Goal: Transaction & Acquisition: Subscribe to service/newsletter

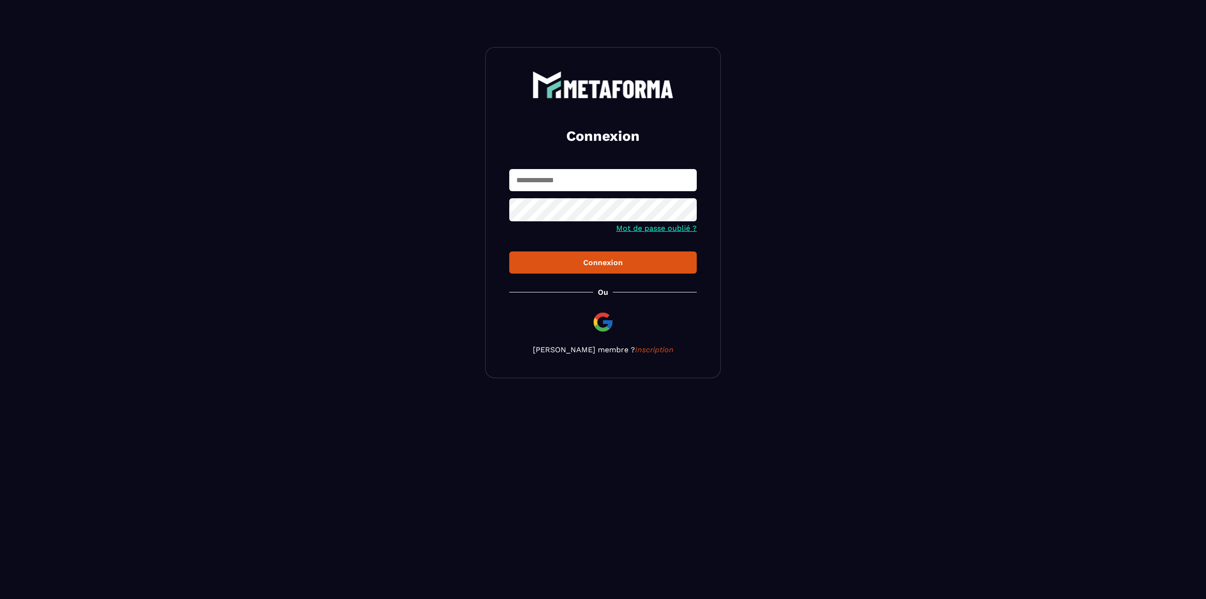
click at [550, 184] on input "text" at bounding box center [602, 180] width 187 height 22
type input "*"
type input "***"
type input "**********"
click at [509, 252] on button "Connexion" at bounding box center [602, 263] width 187 height 22
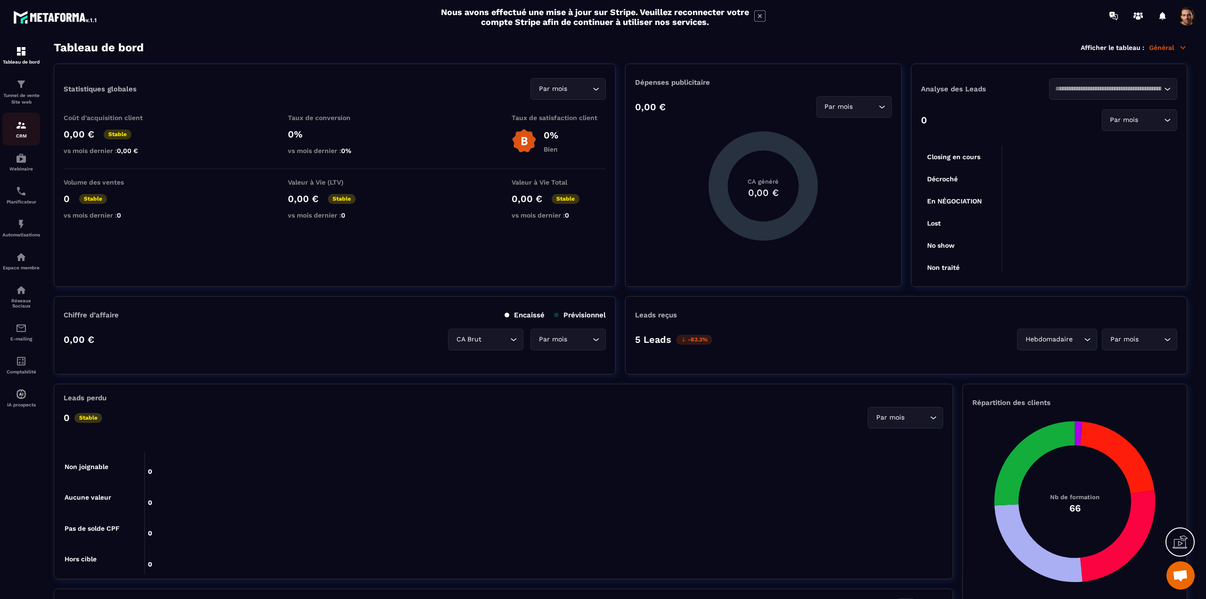
click at [15, 127] on div "CRM" at bounding box center [21, 129] width 38 height 19
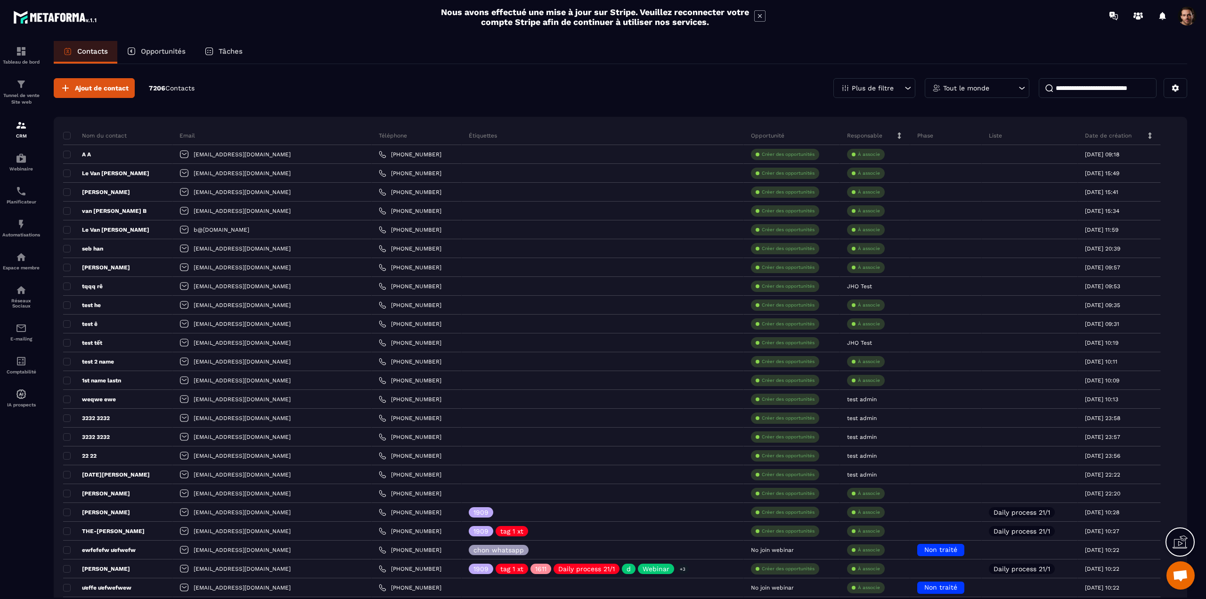
click at [869, 90] on p "Plus de filtre" at bounding box center [873, 88] width 42 height 7
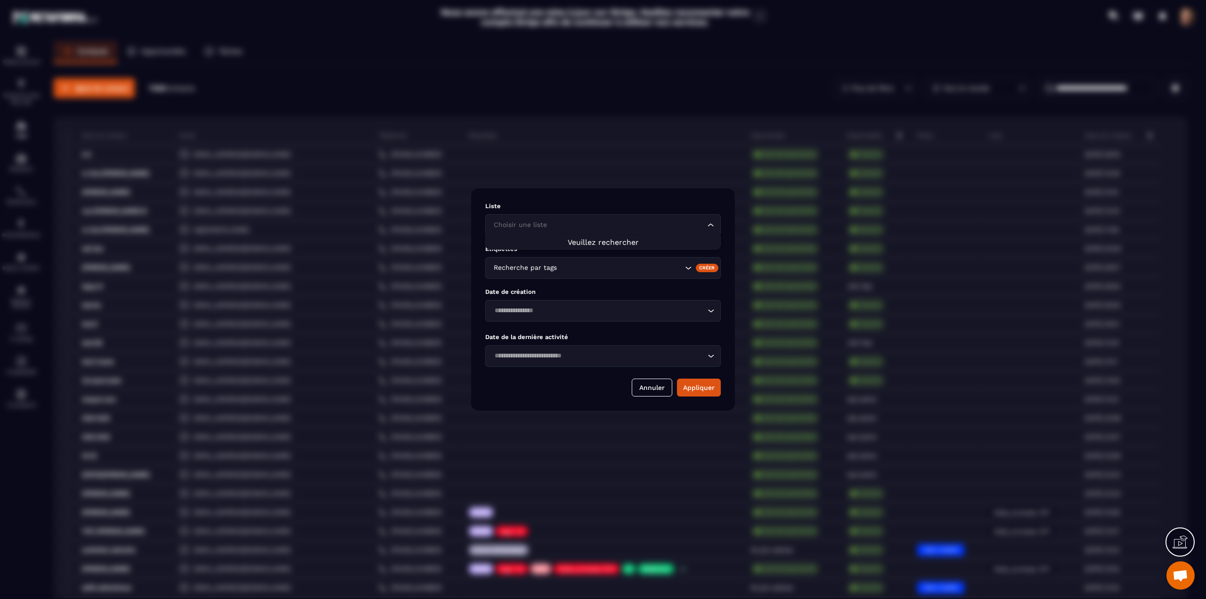
click at [570, 222] on input "Search for option" at bounding box center [598, 225] width 214 height 10
type input "*********"
click at [523, 134] on div "Modal window" at bounding box center [603, 299] width 1206 height 599
click at [662, 391] on button "Annuler" at bounding box center [652, 388] width 41 height 18
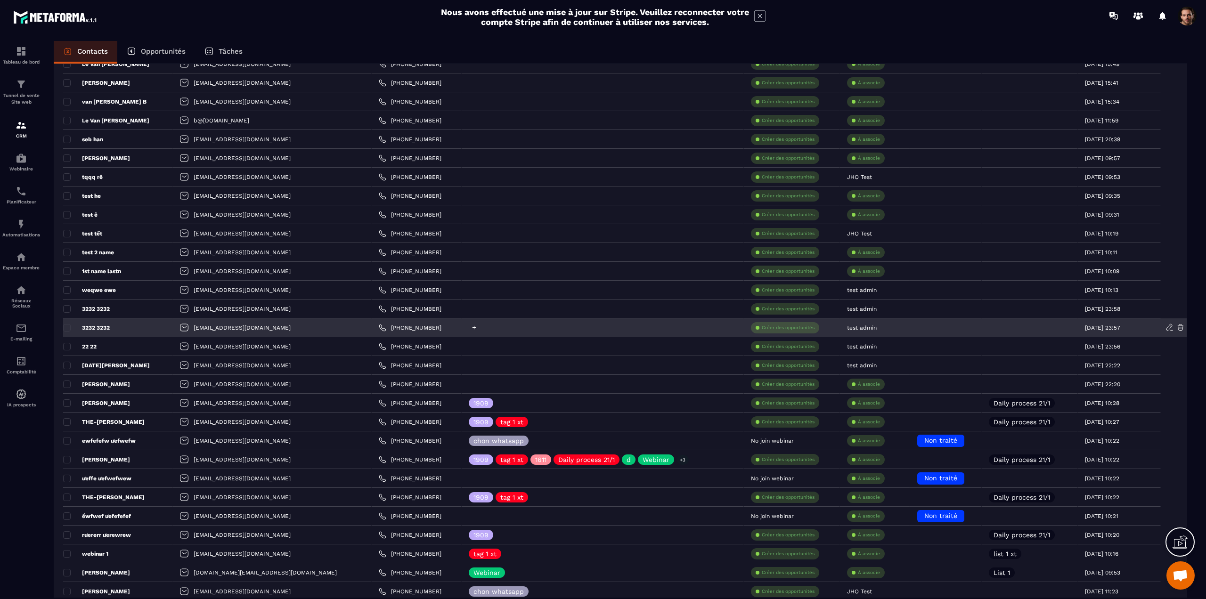
scroll to position [177, 0]
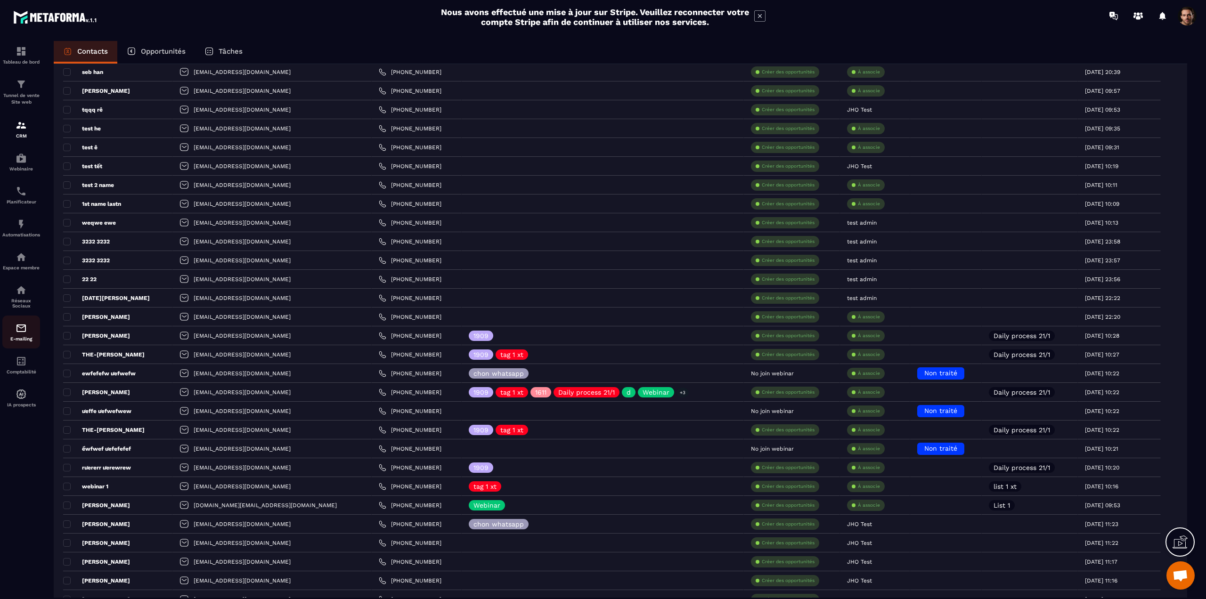
click at [33, 333] on div "E-mailing" at bounding box center [21, 332] width 38 height 19
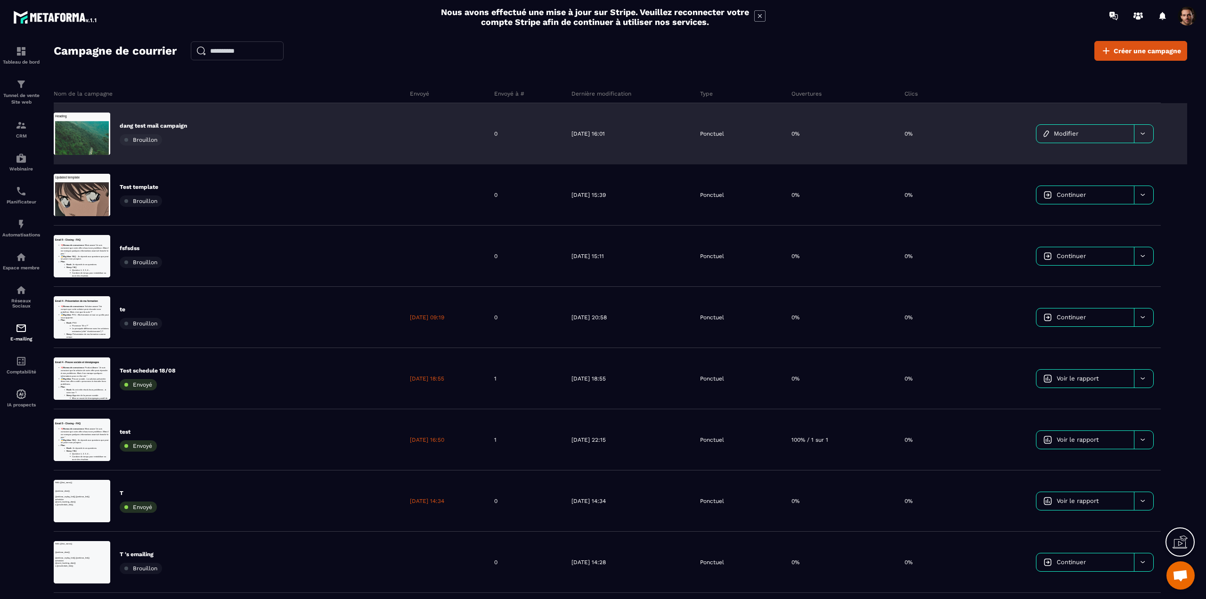
click at [316, 138] on div "dang test mail campaign Brouillon" at bounding box center [228, 133] width 349 height 61
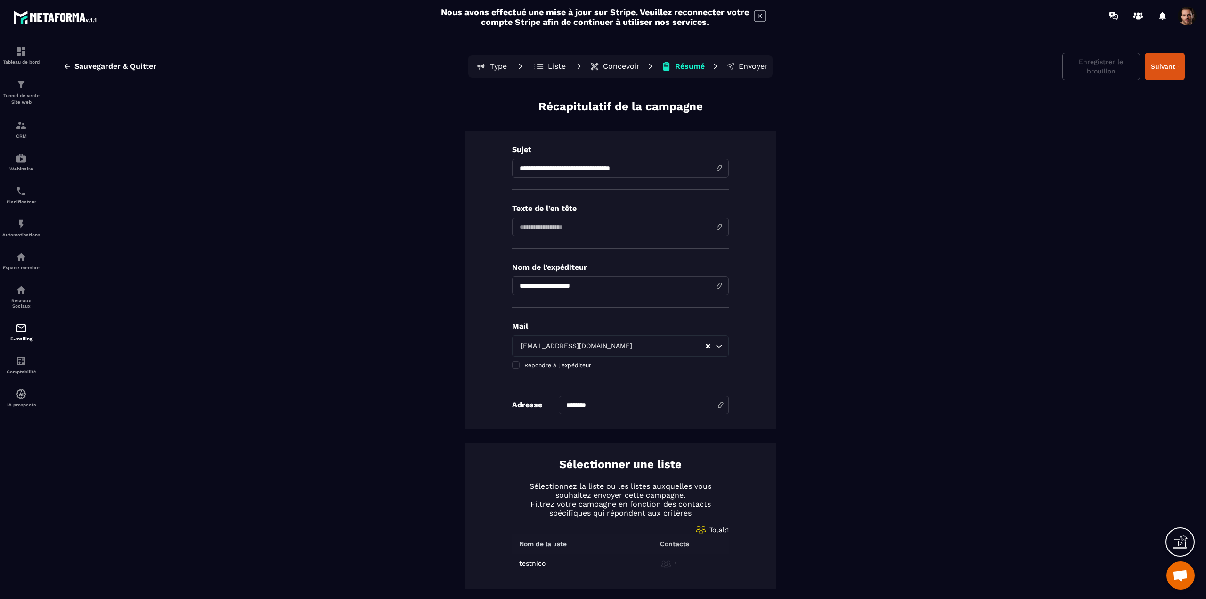
click at [554, 68] on p "Liste" at bounding box center [557, 66] width 18 height 9
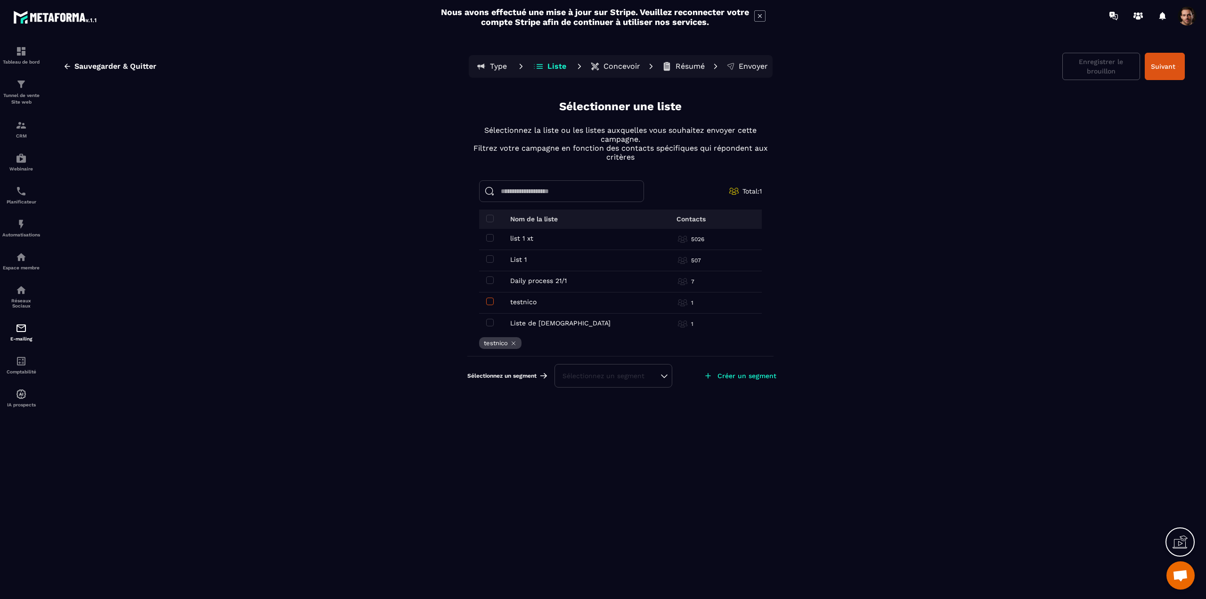
click at [488, 298] on span at bounding box center [490, 302] width 8 height 8
click at [489, 239] on span at bounding box center [490, 238] width 8 height 8
click at [599, 379] on div "Sélectionnez un segment" at bounding box center [613, 375] width 102 height 9
click at [649, 350] on icon at bounding box center [649, 351] width 6 height 6
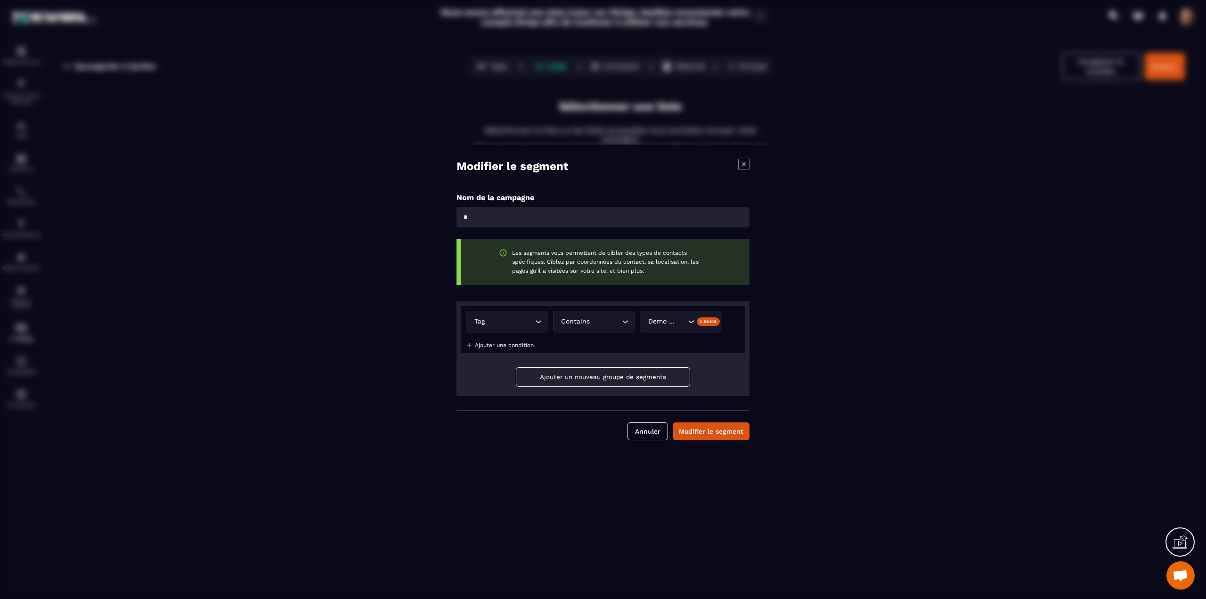
click at [669, 325] on div "Demo test" at bounding box center [665, 322] width 41 height 10
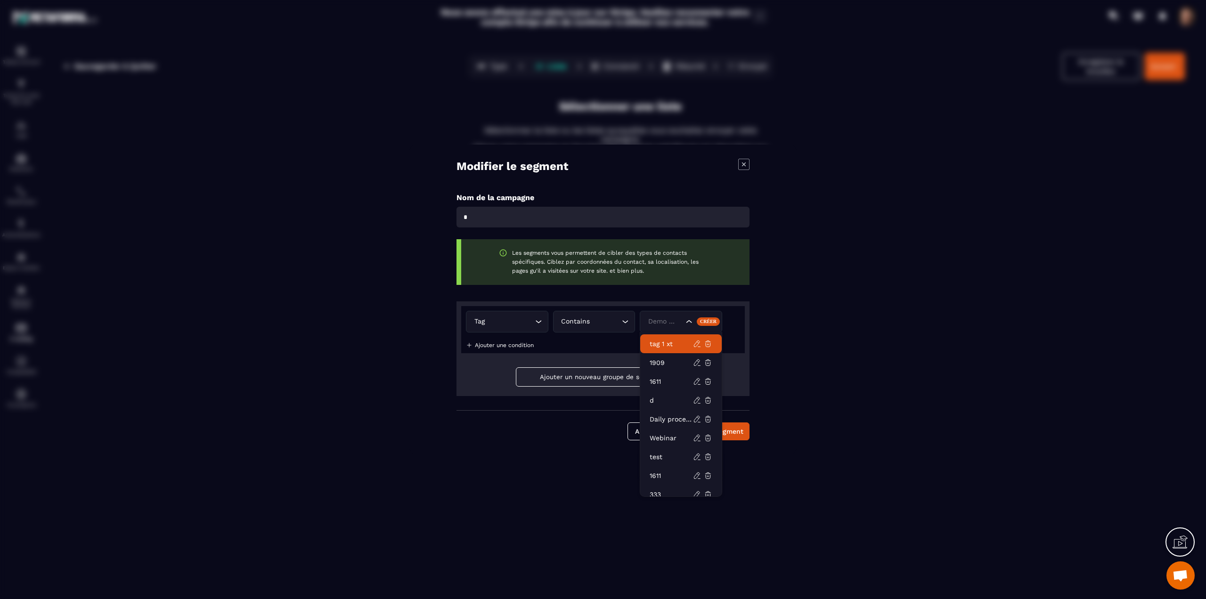
click at [669, 344] on p "tag 1 xt" at bounding box center [671, 343] width 43 height 9
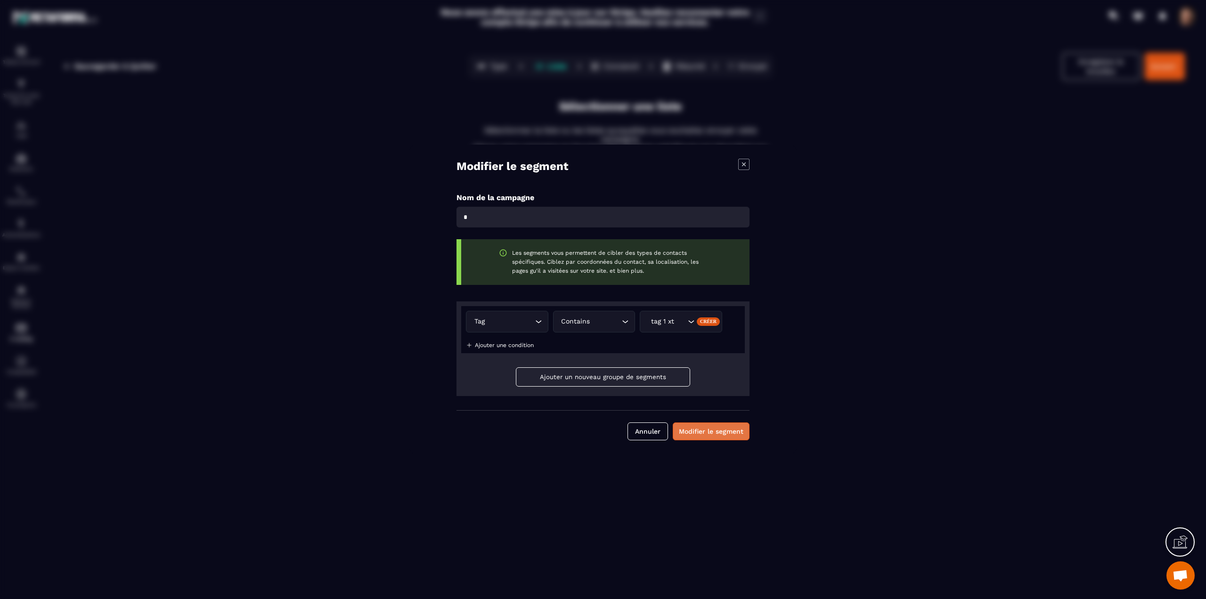
click at [706, 428] on button "Modifier le segment" at bounding box center [711, 432] width 77 height 18
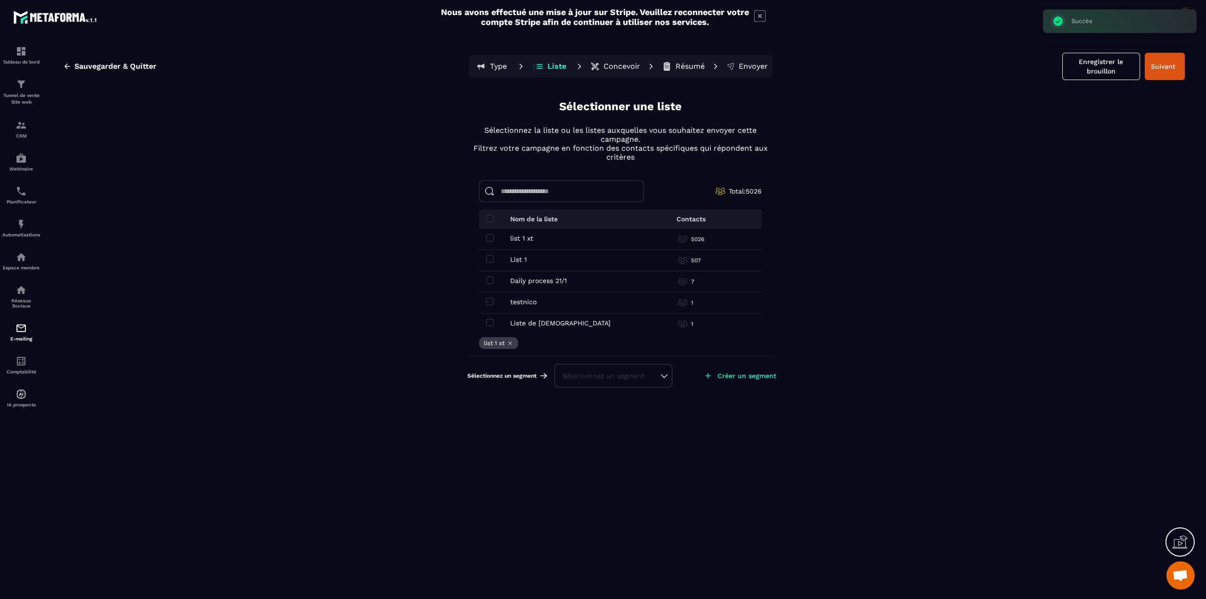
click at [636, 383] on div "Sélectionnez un segment" at bounding box center [613, 376] width 118 height 24
click at [617, 375] on div "Sélectionnez un segment" at bounding box center [613, 375] width 102 height 9
click at [615, 359] on li "t" at bounding box center [613, 352] width 116 height 19
click at [488, 239] on span at bounding box center [490, 238] width 8 height 8
click at [491, 263] on label at bounding box center [490, 260] width 8 height 8
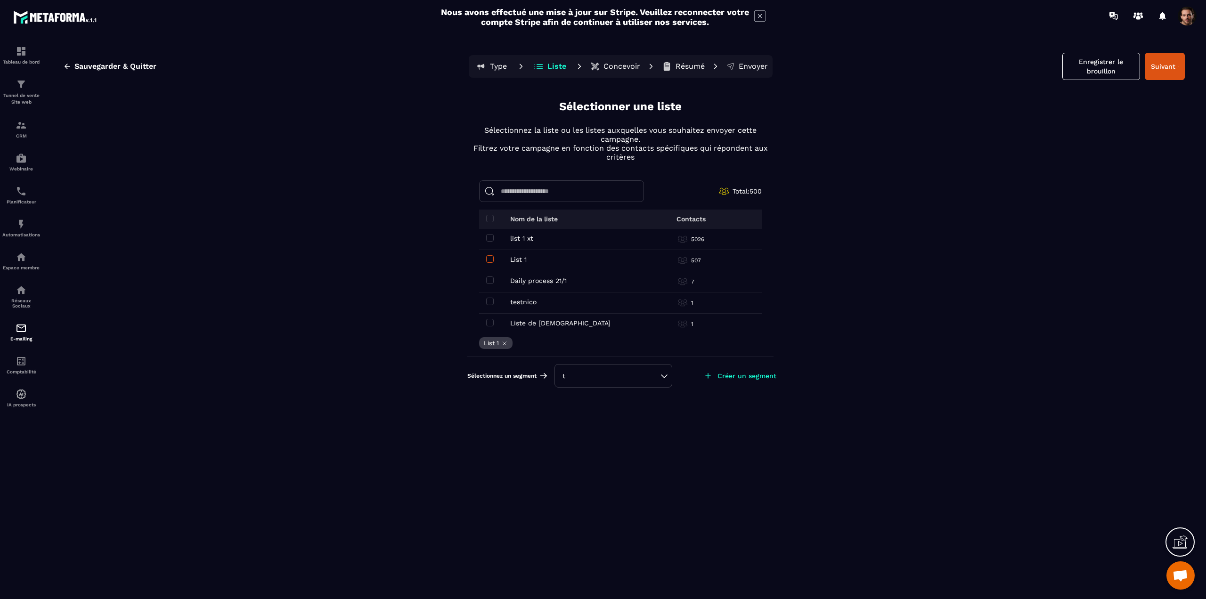
click at [490, 256] on span at bounding box center [490, 259] width 8 height 8
click at [490, 279] on span at bounding box center [490, 281] width 8 height 8
click at [16, 124] on img at bounding box center [21, 125] width 11 height 11
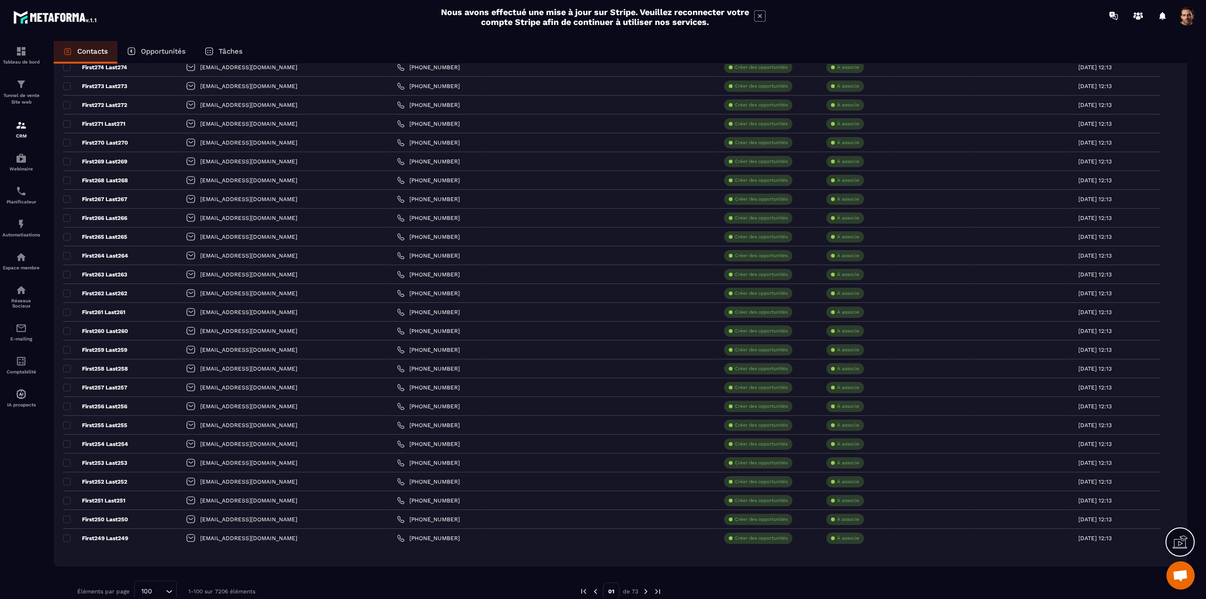
scroll to position [1500, 0]
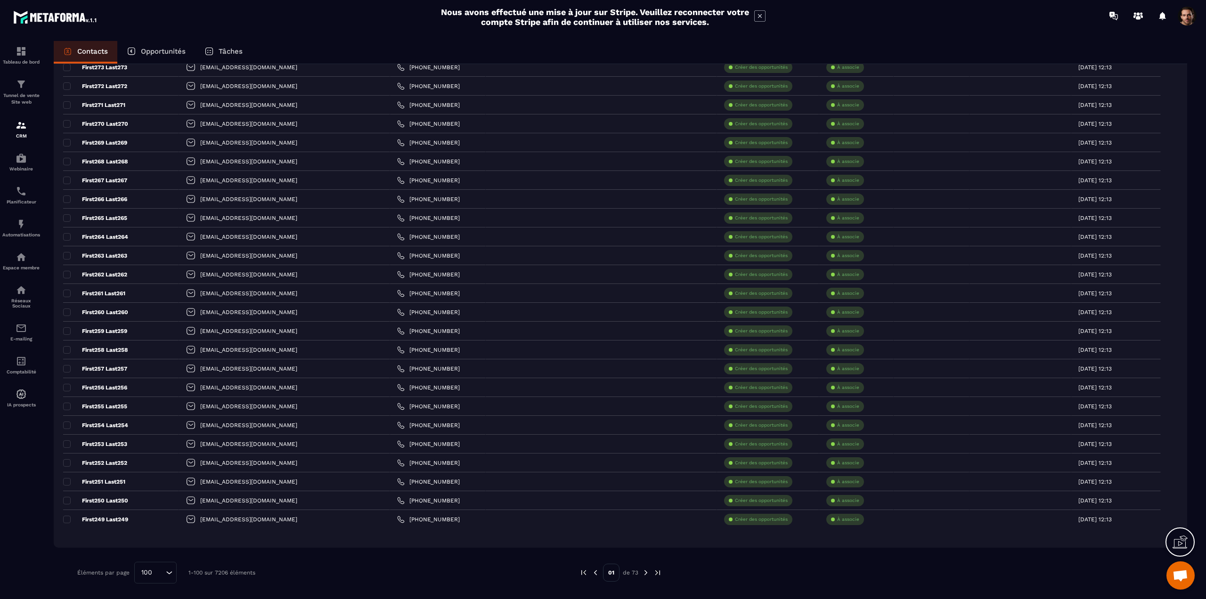
click at [645, 572] on img at bounding box center [646, 573] width 8 height 8
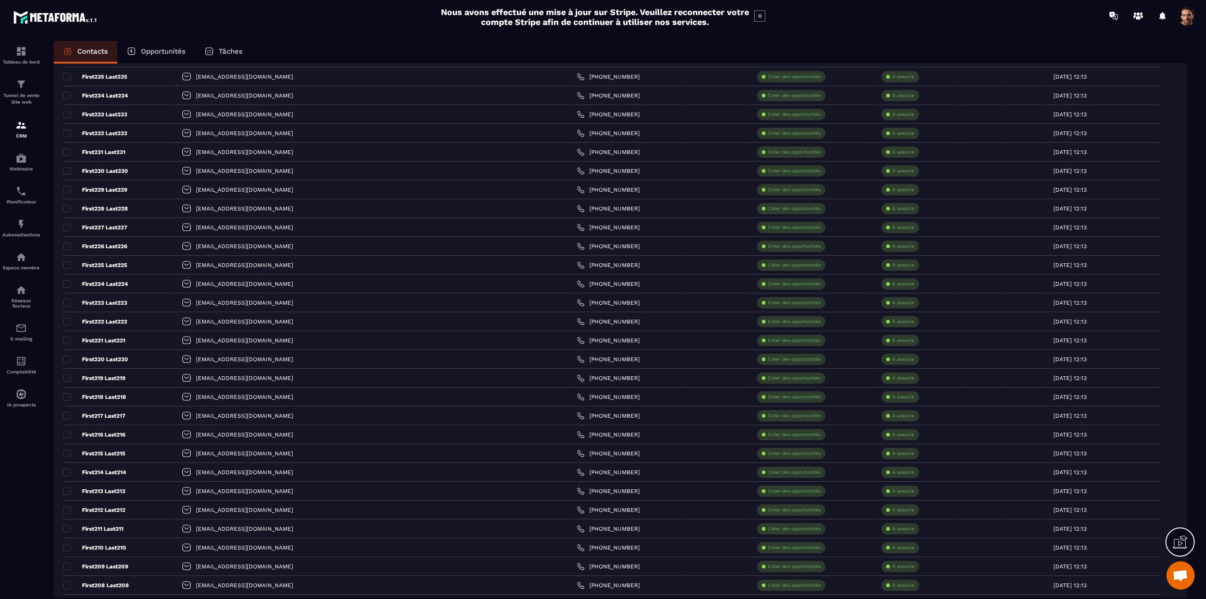
scroll to position [0, 0]
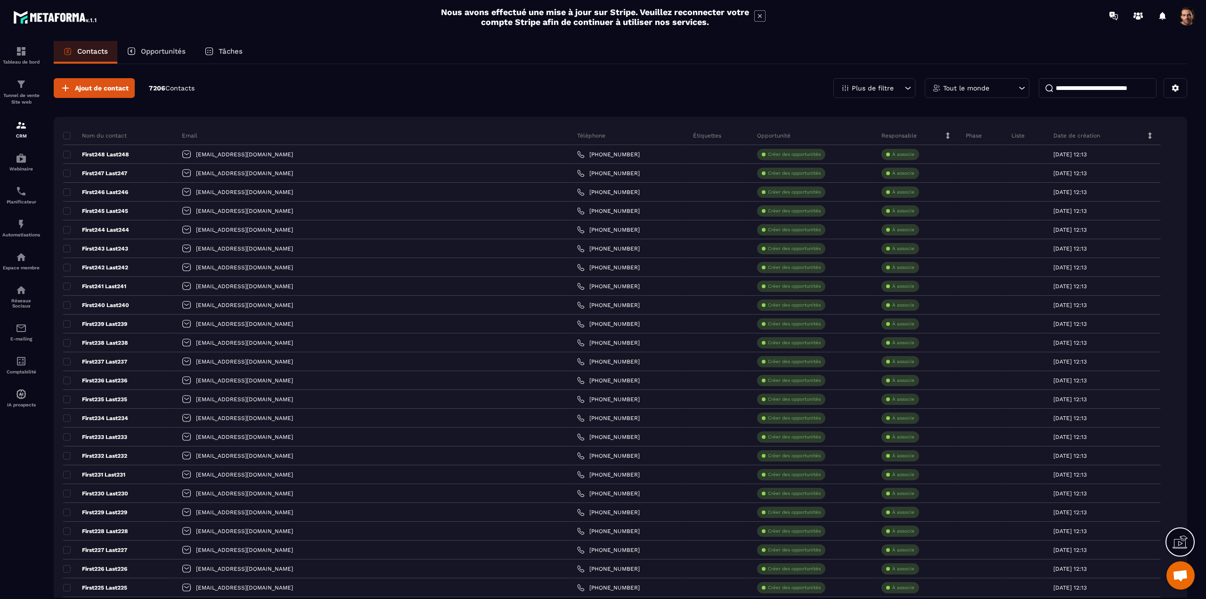
click at [878, 89] on p "Plus de filtre" at bounding box center [873, 88] width 42 height 7
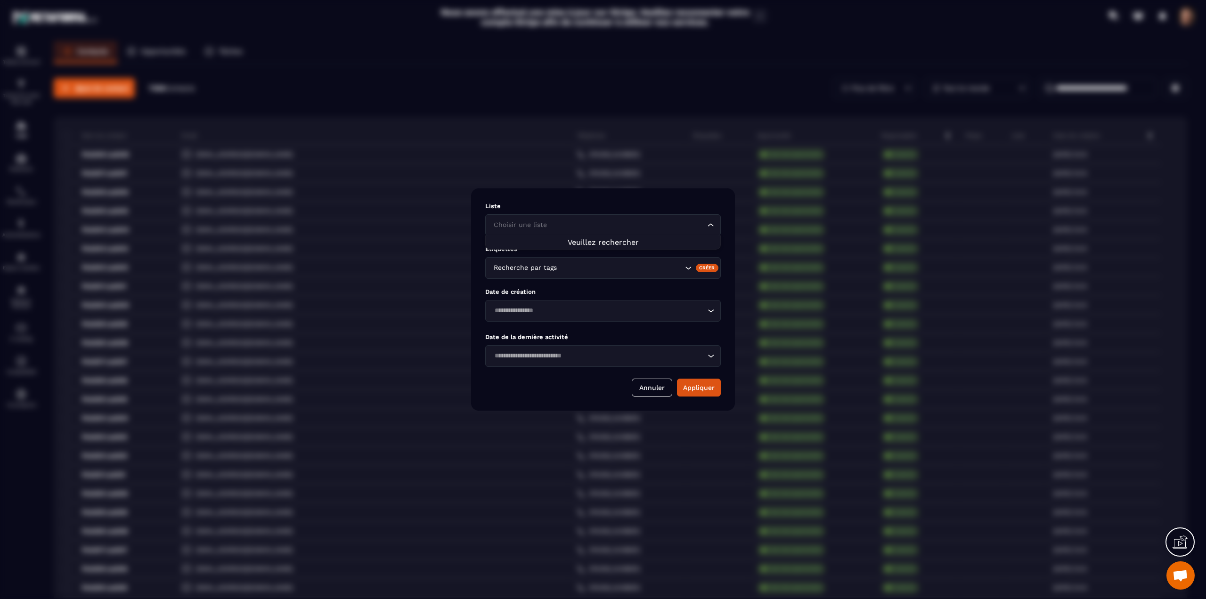
click at [585, 229] on input "Search for option" at bounding box center [598, 225] width 214 height 10
click at [554, 278] on div "Recherche par tags" at bounding box center [603, 268] width 236 height 22
click at [559, 240] on div "Liste Choisir une liste Loading... Étiquettes Recherche par tags Créer Date de …" at bounding box center [603, 299] width 264 height 222
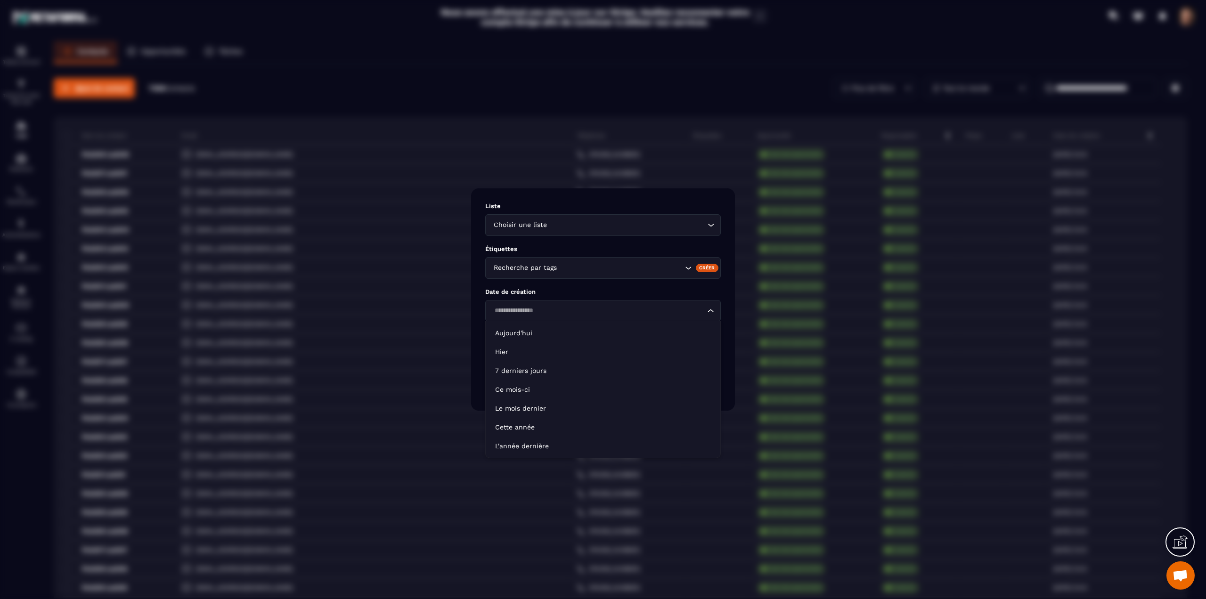
click at [538, 312] on input "Search for option" at bounding box center [598, 311] width 214 height 10
click at [551, 290] on p "Date de création" at bounding box center [603, 291] width 236 height 7
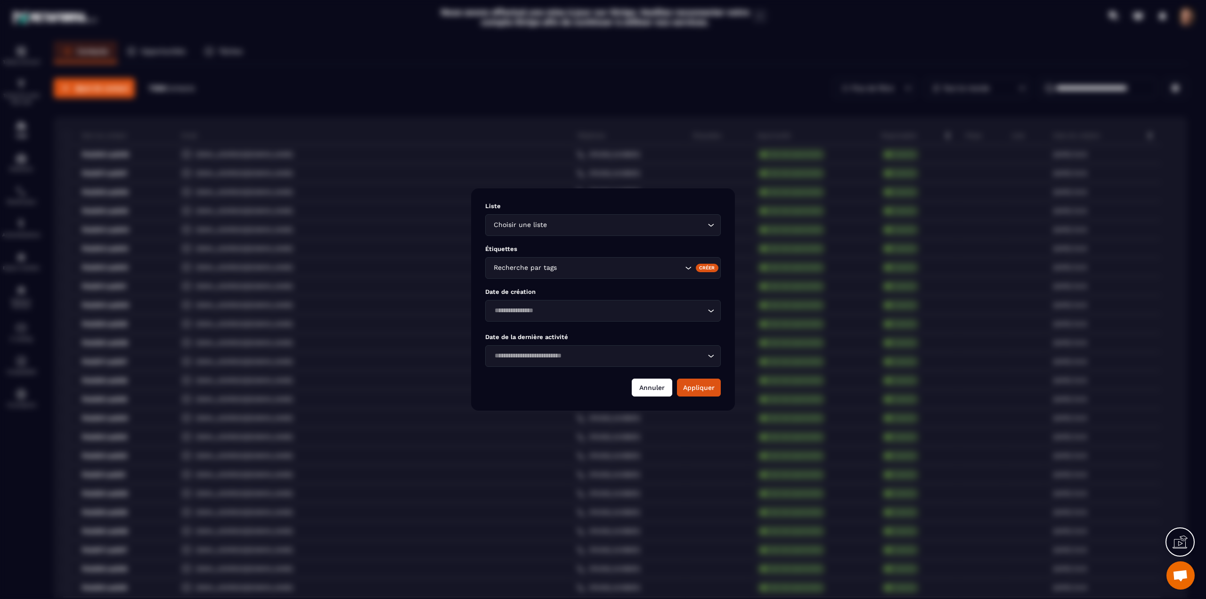
click at [649, 391] on button "Annuler" at bounding box center [652, 388] width 41 height 18
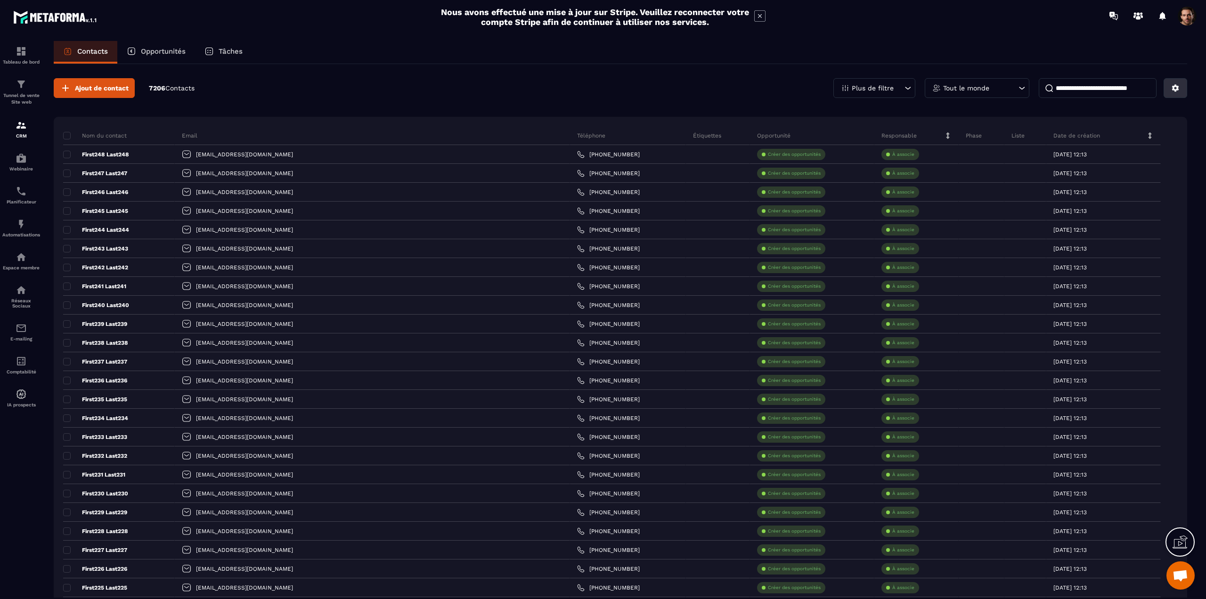
click at [1179, 92] on button at bounding box center [1176, 88] width 24 height 20
click at [1079, 110] on p "Créer / Editer une Liste" at bounding box center [1125, 109] width 116 height 15
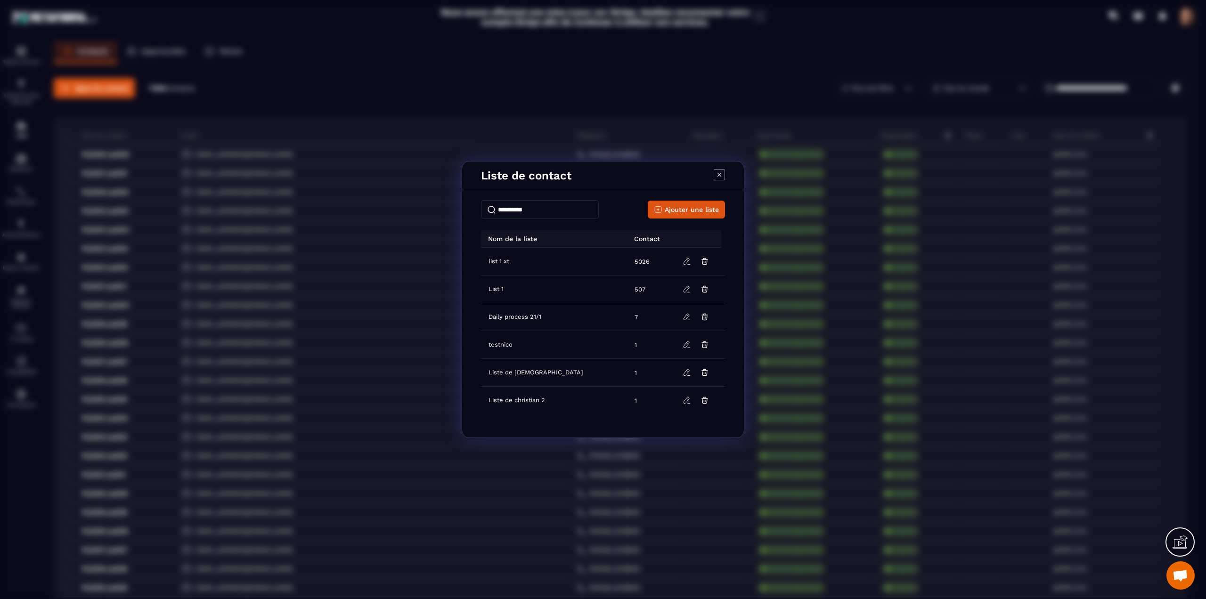
click at [699, 198] on div "Ajouter une liste Nom de la liste Contact list 1 xt 5026 List 1 507 Daily proce…" at bounding box center [603, 315] width 282 height 245
click at [695, 202] on button "Ajouter une liste" at bounding box center [686, 210] width 77 height 18
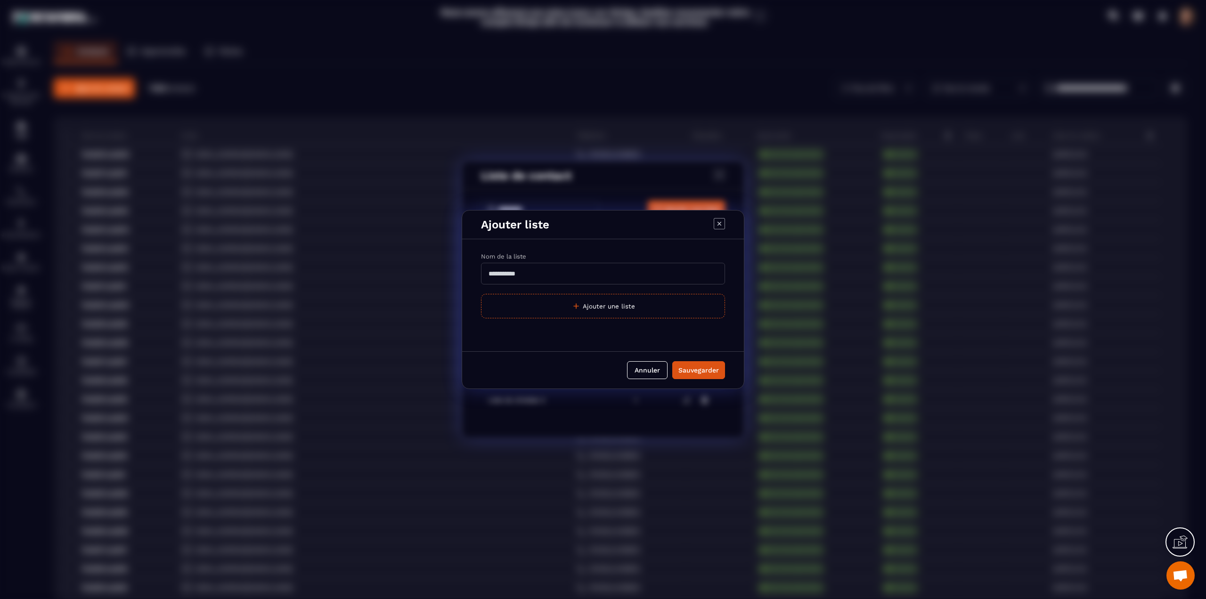
click at [564, 274] on input "Modal window" at bounding box center [603, 274] width 244 height 22
type input "*********"
click at [672, 361] on button "Sauvegarder" at bounding box center [698, 370] width 53 height 18
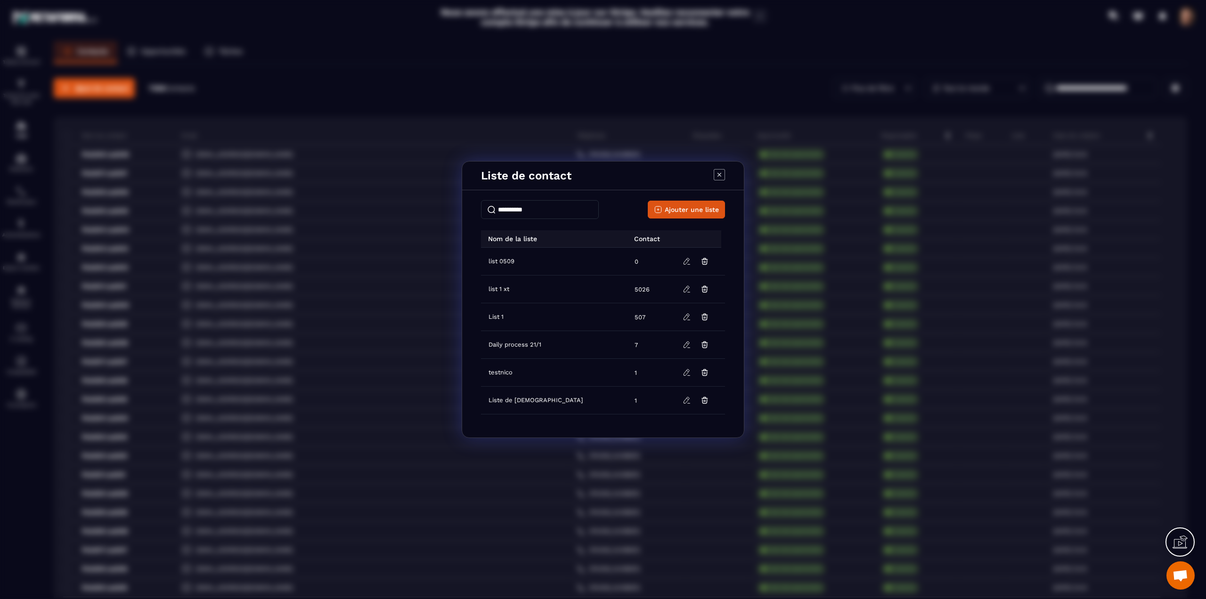
click at [714, 169] on icon "Modal window" at bounding box center [719, 174] width 11 height 11
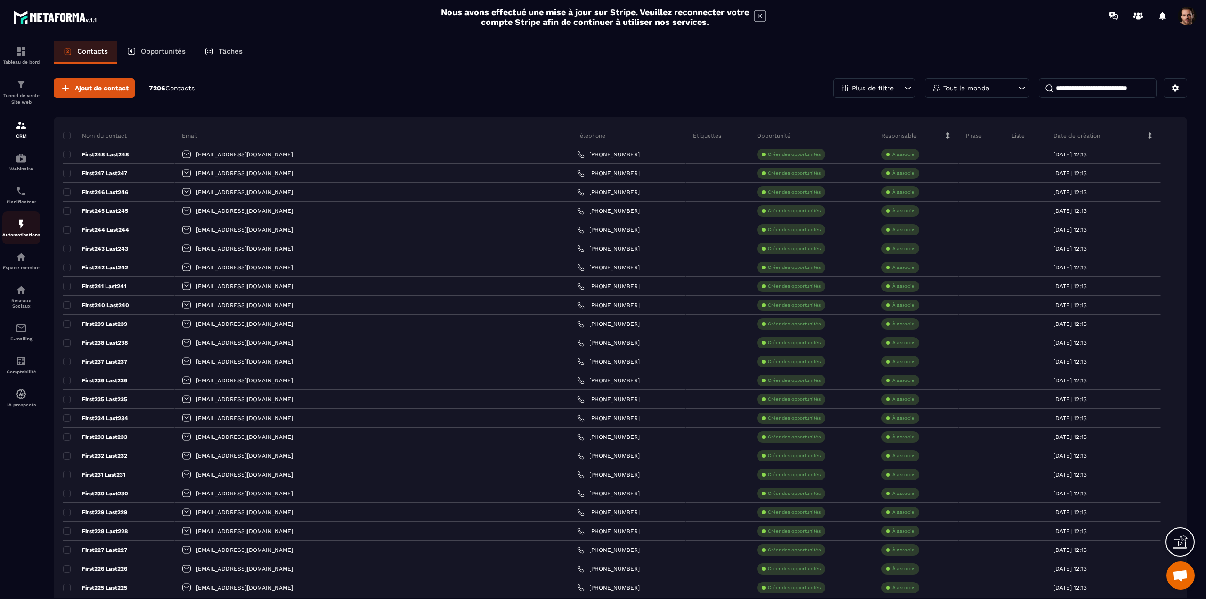
click at [21, 232] on p "Automatisations" at bounding box center [21, 234] width 38 height 5
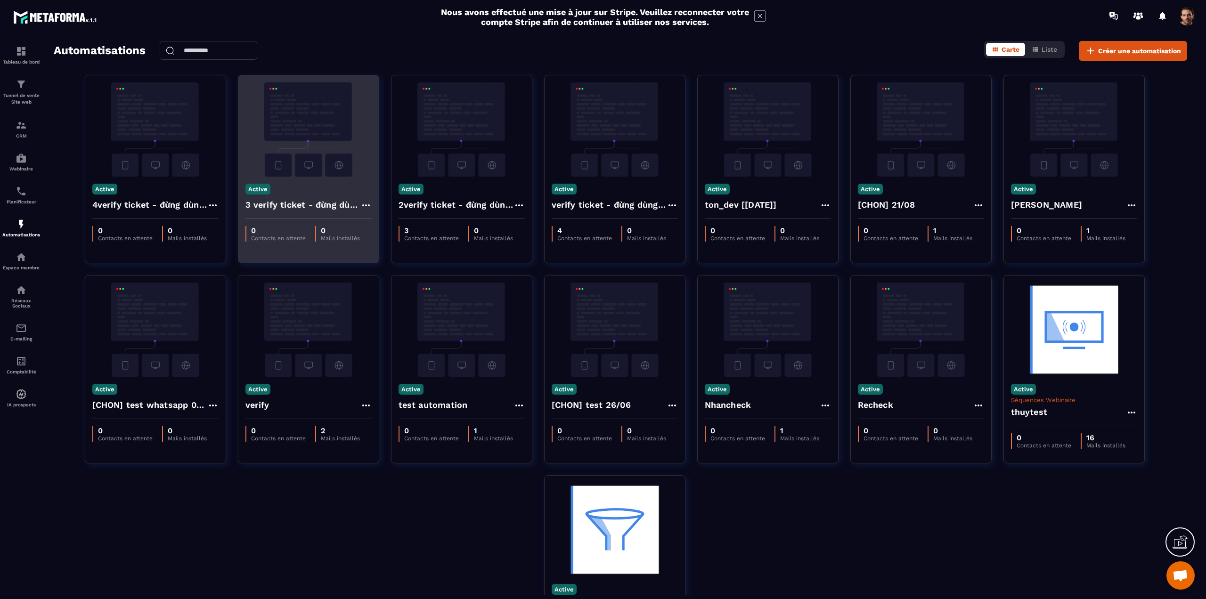
click at [296, 207] on h4 "3 verify ticket - đừng dùng please - Copy" at bounding box center [302, 204] width 115 height 13
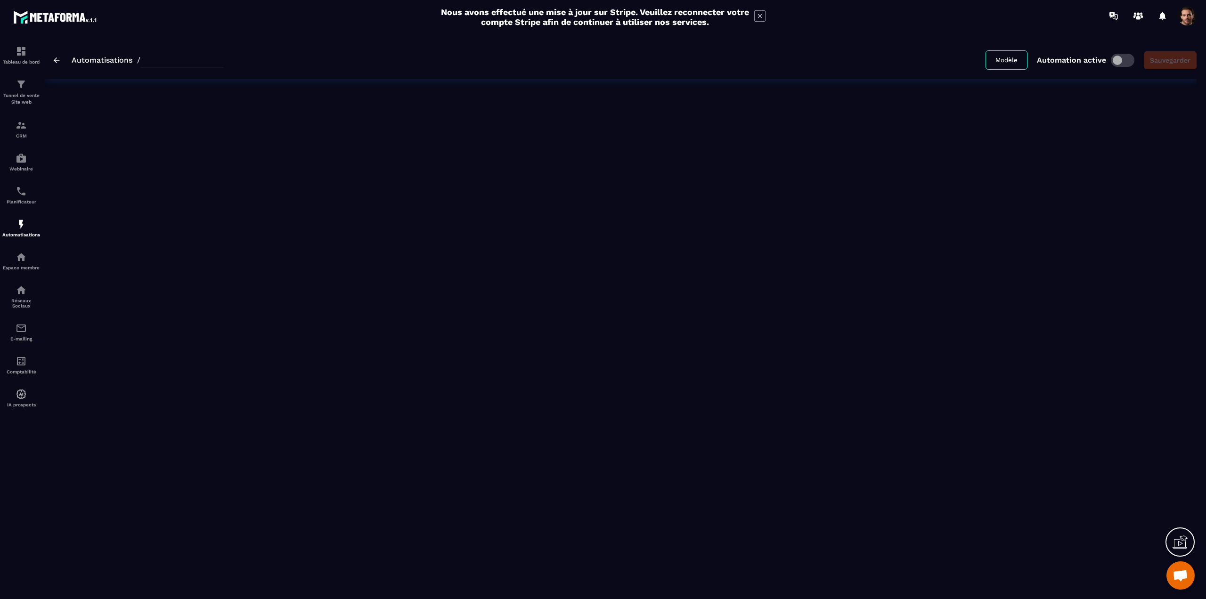
type input "**********"
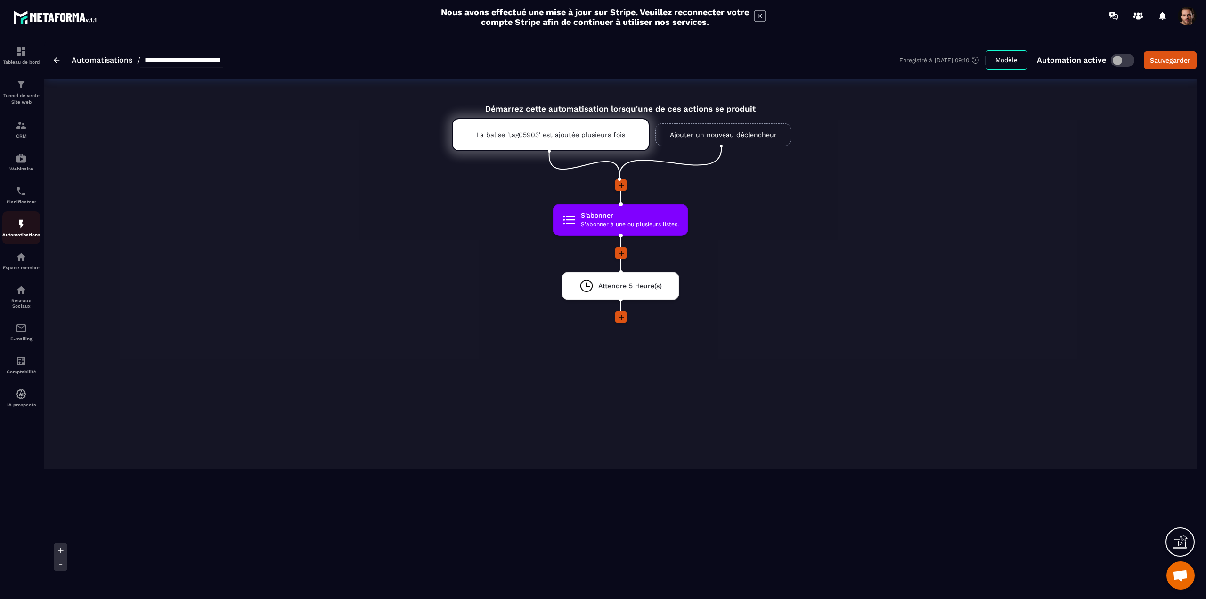
click at [29, 228] on div "Automatisations" at bounding box center [21, 228] width 38 height 19
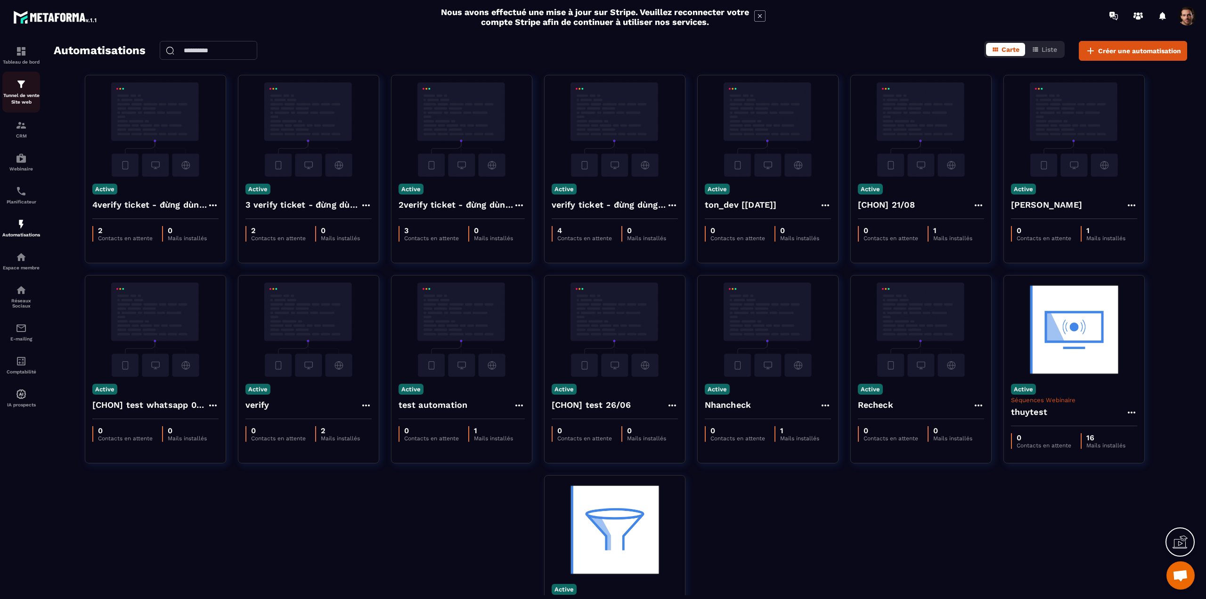
click at [22, 91] on div "Tunnel de vente Site web" at bounding box center [21, 92] width 38 height 27
click at [20, 92] on p "Tunnel de vente Site web" at bounding box center [21, 98] width 38 height 13
click at [19, 86] on img at bounding box center [21, 84] width 11 height 11
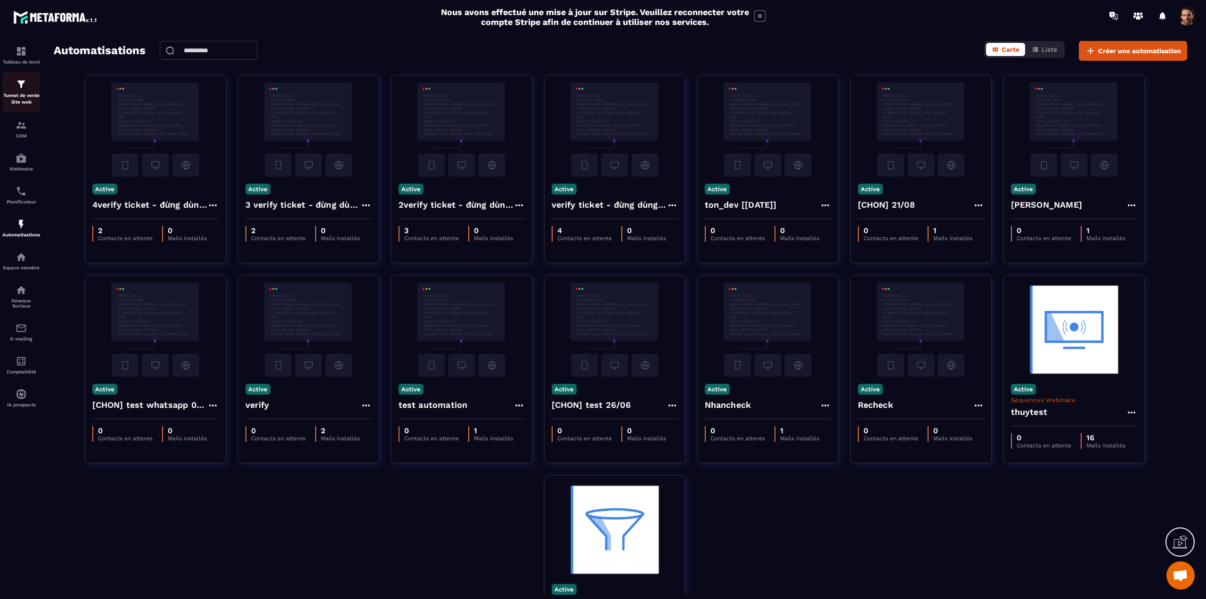
click at [19, 86] on img at bounding box center [21, 84] width 11 height 11
